Goal: Task Accomplishment & Management: Manage account settings

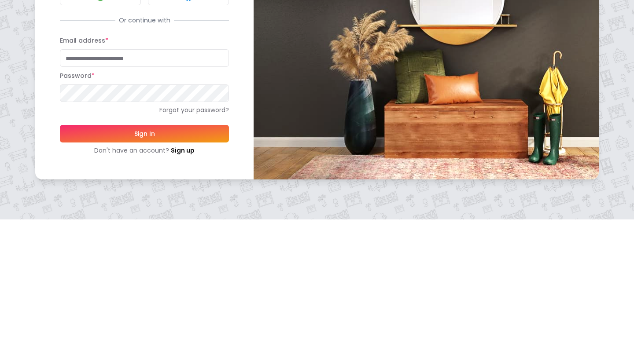
type input "**********"
click at [208, 270] on button "Sign In" at bounding box center [144, 269] width 169 height 18
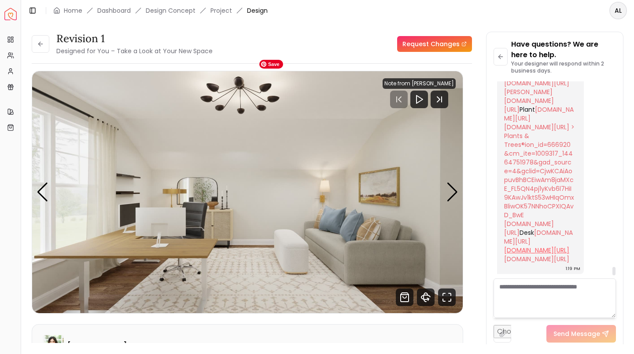
click at [534, 246] on link "[DOMAIN_NAME][URL]" at bounding box center [536, 250] width 65 height 9
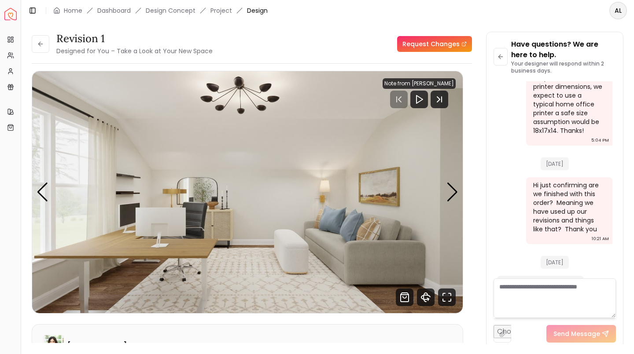
scroll to position [1495, 0]
click at [39, 44] on icon at bounding box center [40, 44] width 4 height 0
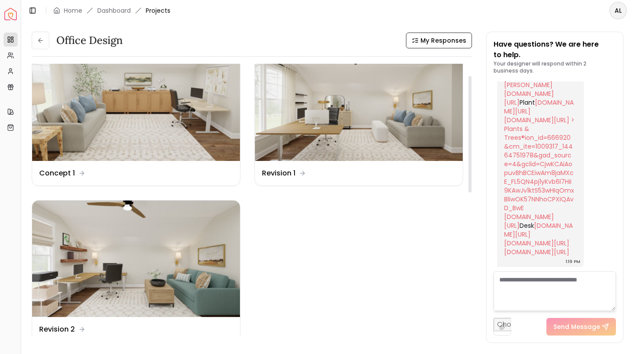
scroll to position [97, 0]
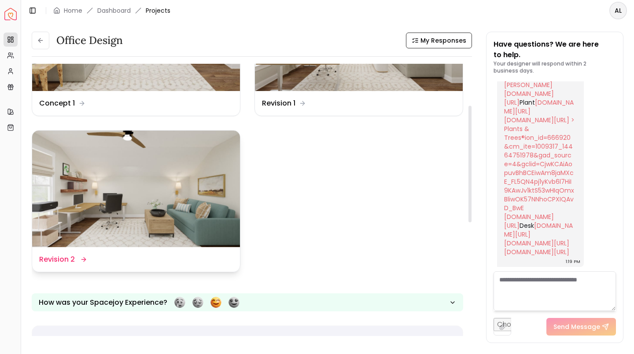
click at [191, 212] on img at bounding box center [136, 189] width 208 height 117
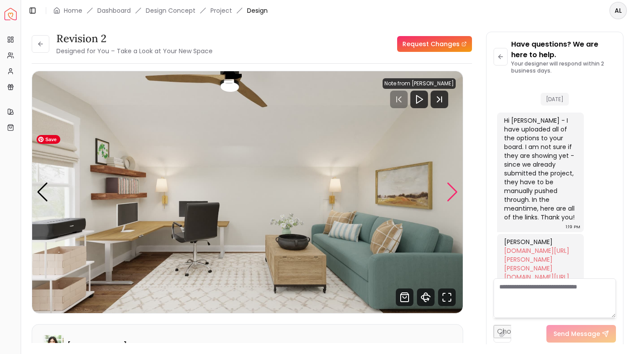
click at [453, 199] on div "Next slide" at bounding box center [452, 192] width 12 height 19
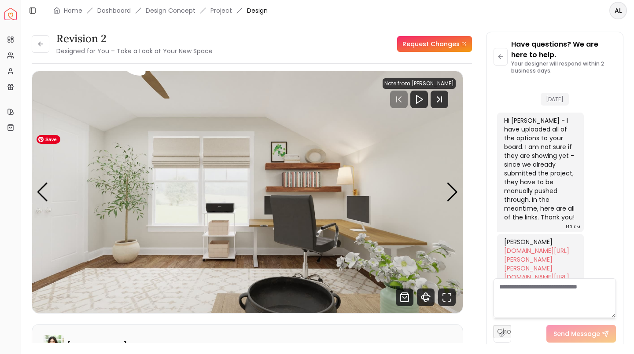
click at [631, 316] on div "Revision 2 Designed for You – Take a Look at Your New Space Request Changes Rev…" at bounding box center [327, 182] width 612 height 323
click at [48, 52] on div "Revision 2 Designed for You – Take a Look at Your New Space" at bounding box center [122, 44] width 181 height 25
click at [39, 44] on icon at bounding box center [40, 44] width 4 height 0
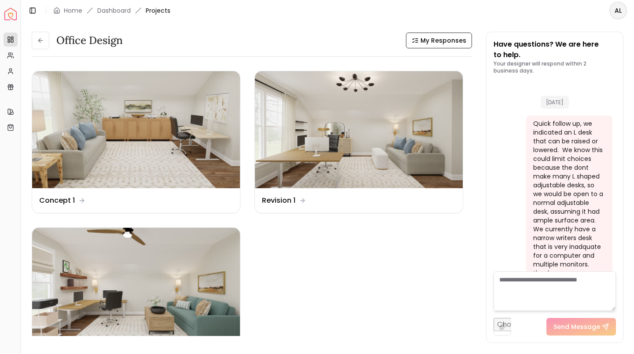
scroll to position [4365, 0]
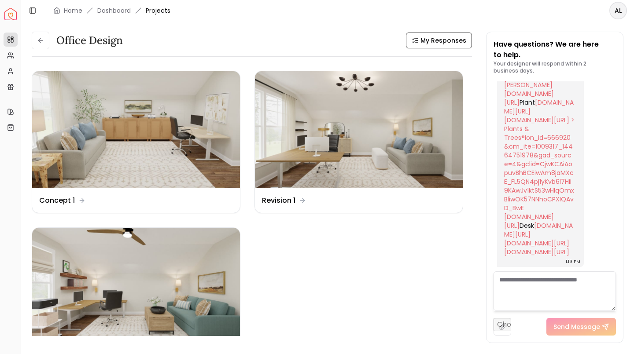
click at [261, 343] on div "Office Design My Responses Office Design My Responses Design Name Concept 1 Des…" at bounding box center [327, 182] width 612 height 323
click at [426, 141] on img at bounding box center [359, 129] width 208 height 117
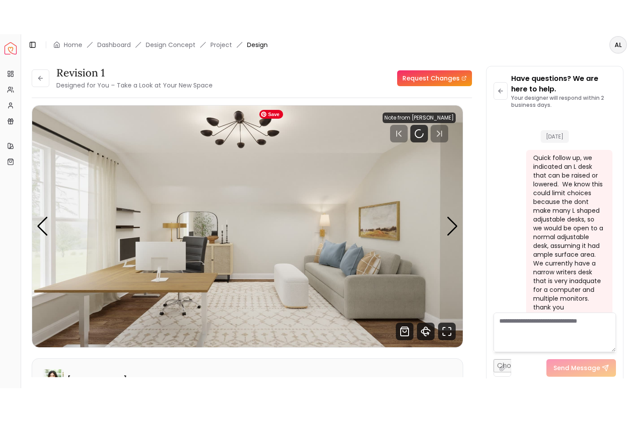
scroll to position [4358, 0]
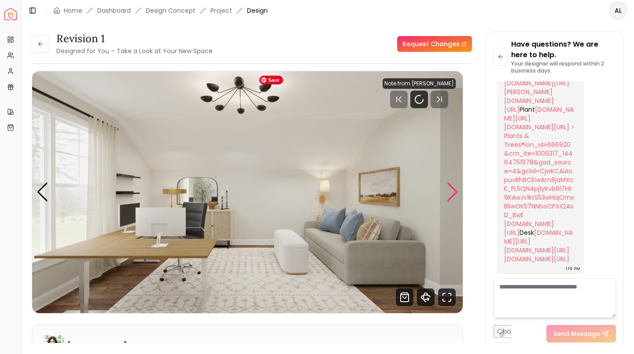
click at [451, 195] on div "Next slide" at bounding box center [452, 192] width 12 height 19
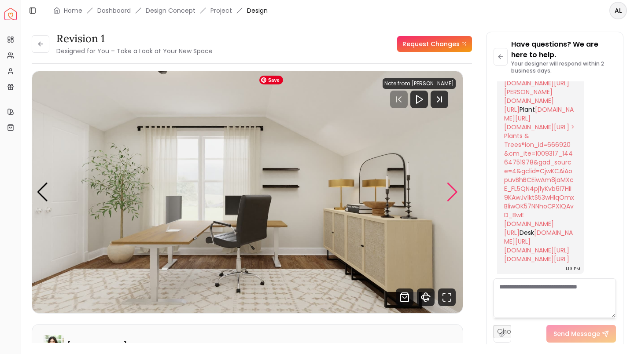
click at [450, 193] on div "Next slide" at bounding box center [452, 192] width 12 height 19
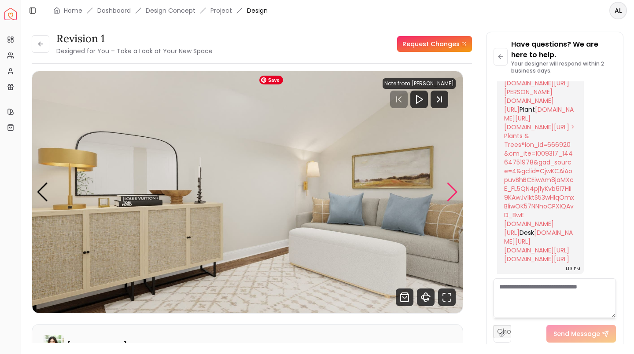
click at [448, 190] on div "Next slide" at bounding box center [452, 192] width 12 height 19
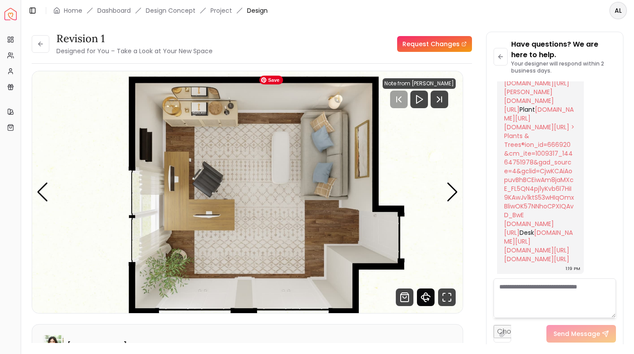
click at [426, 302] on icon "360 View" at bounding box center [425, 297] width 4 height 9
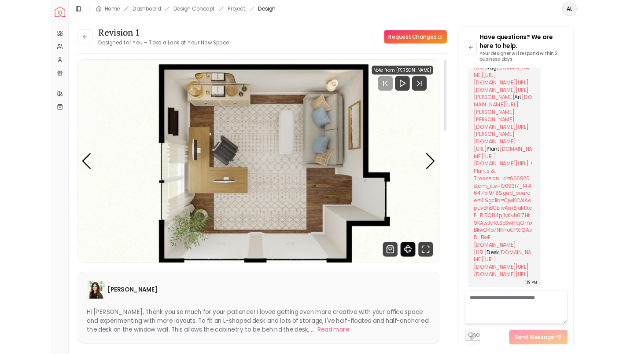
scroll to position [4289, 0]
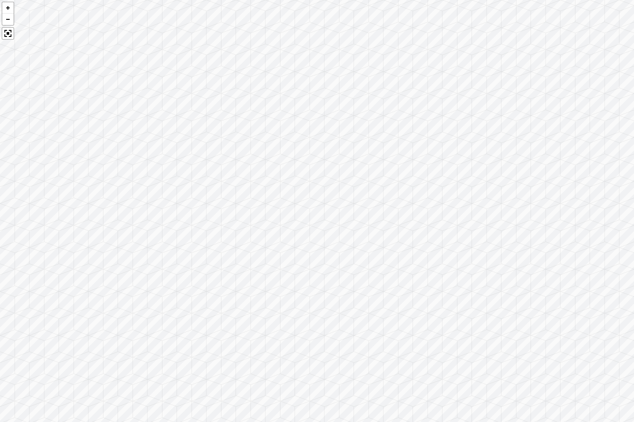
click at [501, 118] on div at bounding box center [317, 211] width 634 height 422
click at [403, 261] on div at bounding box center [317, 211] width 634 height 422
click at [403, 267] on div at bounding box center [317, 211] width 634 height 422
click at [10, 40] on div at bounding box center [317, 211] width 634 height 422
click at [9, 40] on div at bounding box center [317, 211] width 634 height 422
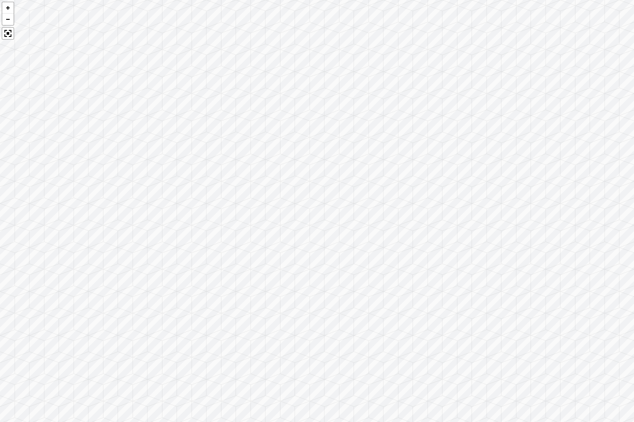
click at [12, 33] on div at bounding box center [8, 33] width 12 height 12
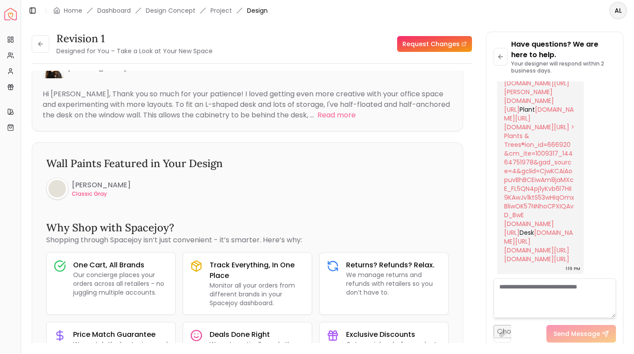
scroll to position [278, 0]
click at [338, 116] on button "Read more" at bounding box center [336, 115] width 38 height 11
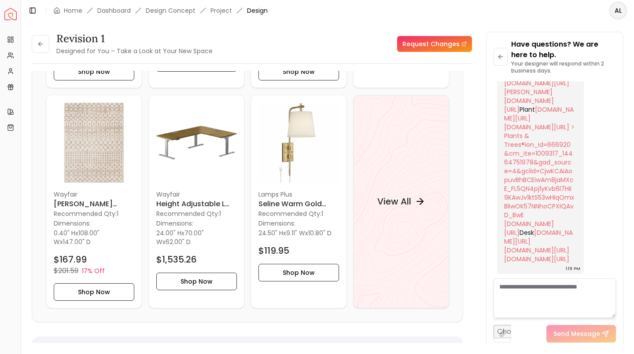
scroll to position [896, 0]
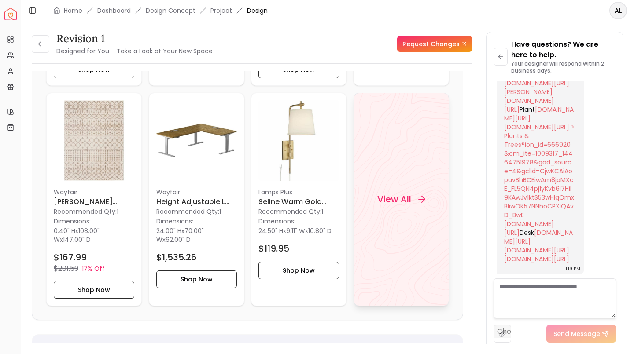
click at [415, 233] on div "View All" at bounding box center [400, 199] width 95 height 213
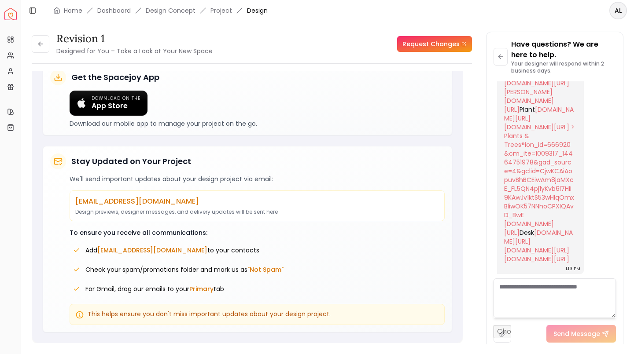
scroll to position [4114, 0]
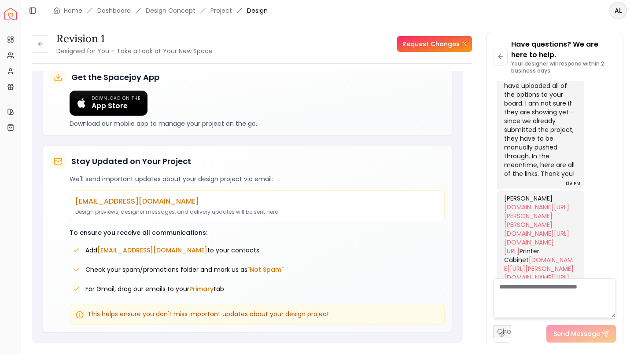
click at [552, 189] on div "Hi [PERSON_NAME] - I have uploaded all of the options to your board. I am not s…" at bounding box center [540, 129] width 87 height 120
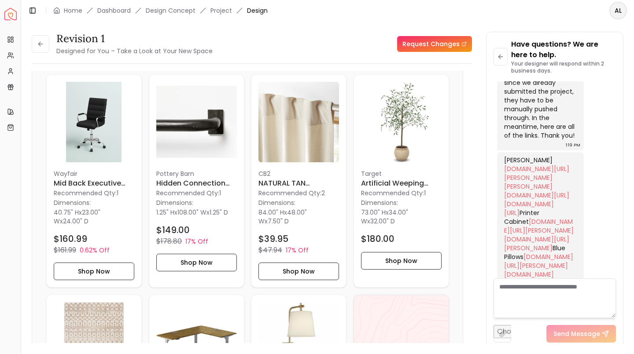
scroll to position [693, 0]
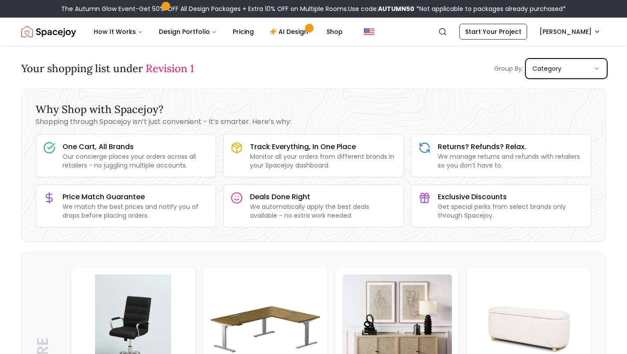
click at [559, 75] on button "category" at bounding box center [566, 69] width 79 height 18
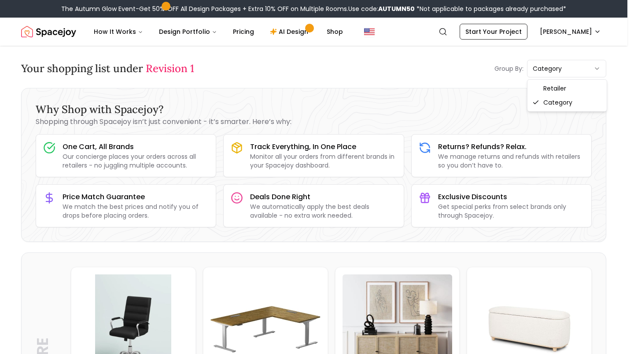
click at [443, 69] on div "Your shopping list under Revision 1 Group By: category" at bounding box center [313, 69] width 585 height 18
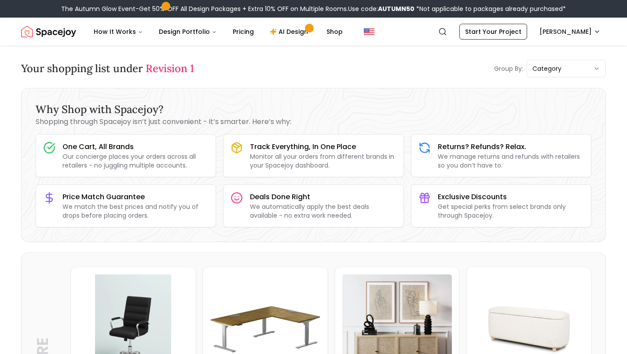
click at [179, 72] on span "Revision 1" at bounding box center [170, 69] width 48 height 14
click at [189, 29] on button "Design Portfolio" at bounding box center [188, 32] width 72 height 18
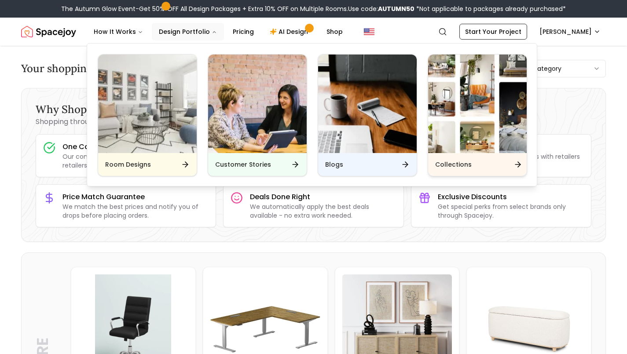
click at [489, 110] on img "Main" at bounding box center [477, 104] width 99 height 99
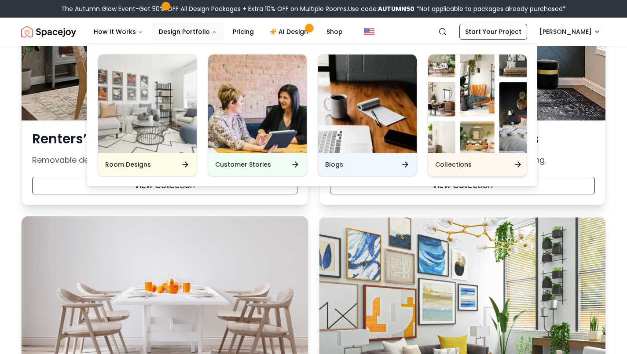
scroll to position [1400, 0]
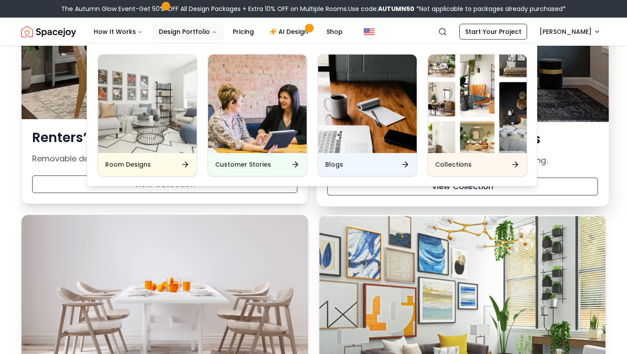
click at [570, 107] on div at bounding box center [462, 29] width 292 height 182
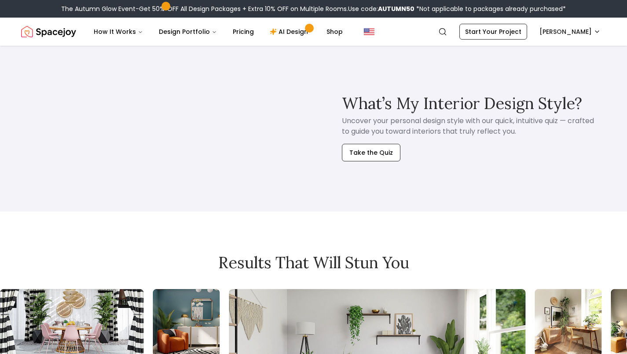
scroll to position [2236, 0]
